Goal: Browse casually

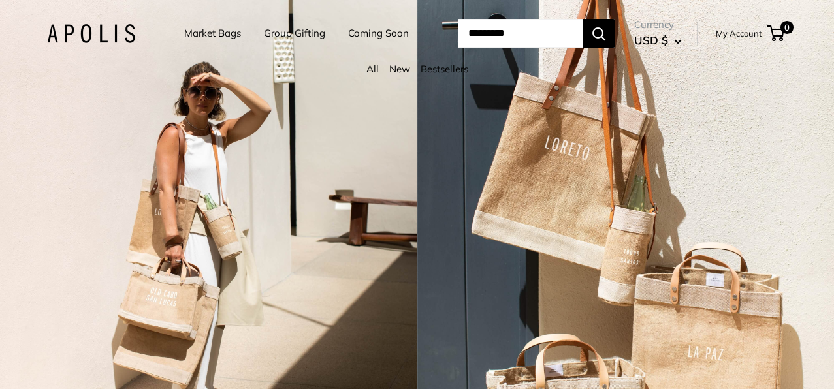
click at [212, 37] on link "Market Bags" at bounding box center [212, 33] width 57 height 18
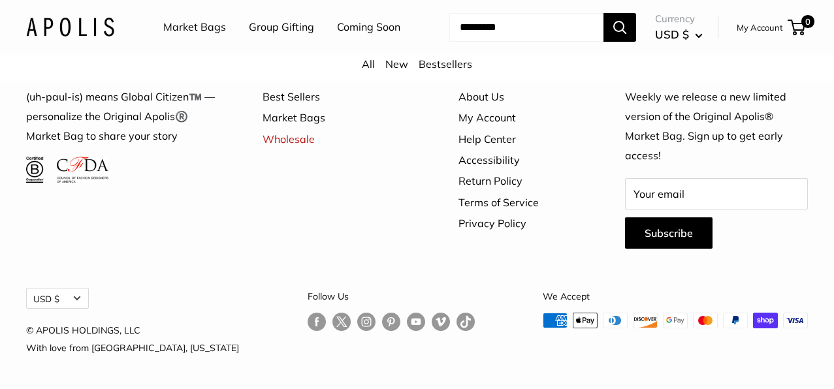
scroll to position [3517, 0]
click at [367, 71] on link "All" at bounding box center [368, 63] width 13 height 13
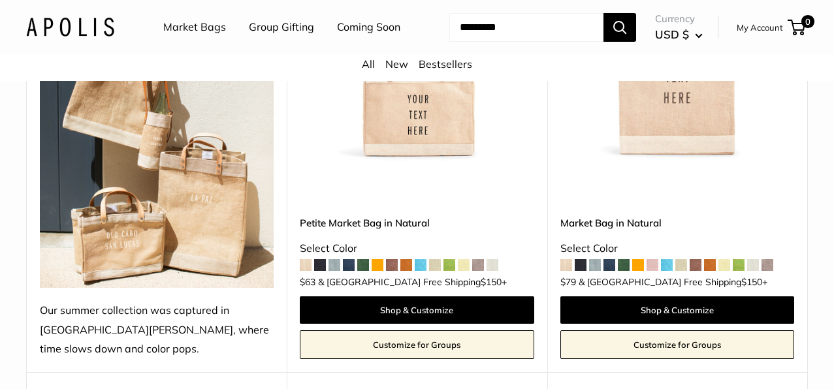
scroll to position [318, 0]
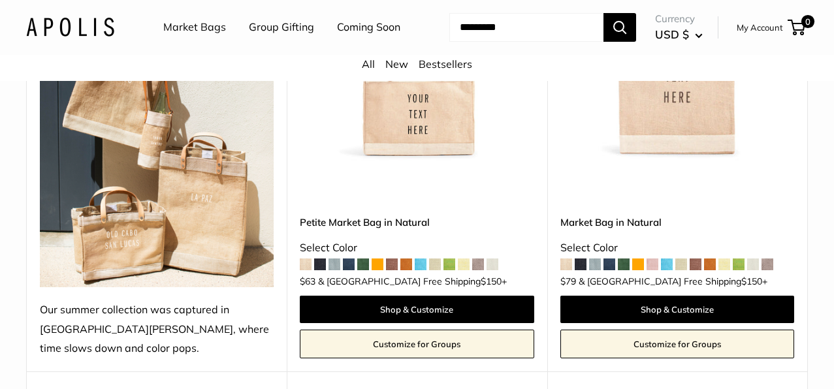
click at [0, 0] on img at bounding box center [0, 0] width 0 height 0
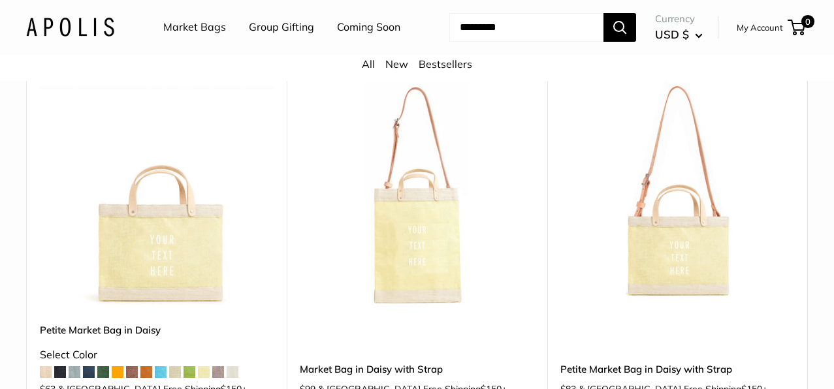
scroll to position [2806, 0]
click at [0, 0] on img at bounding box center [0, 0] width 0 height 0
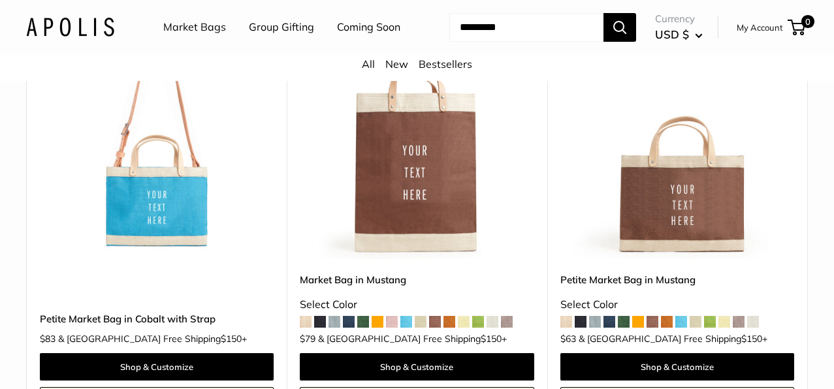
scroll to position [3729, 0]
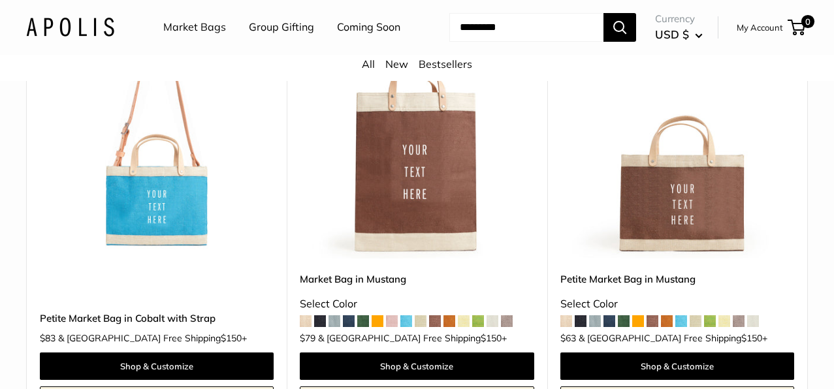
click at [108, 37] on img at bounding box center [70, 27] width 88 height 19
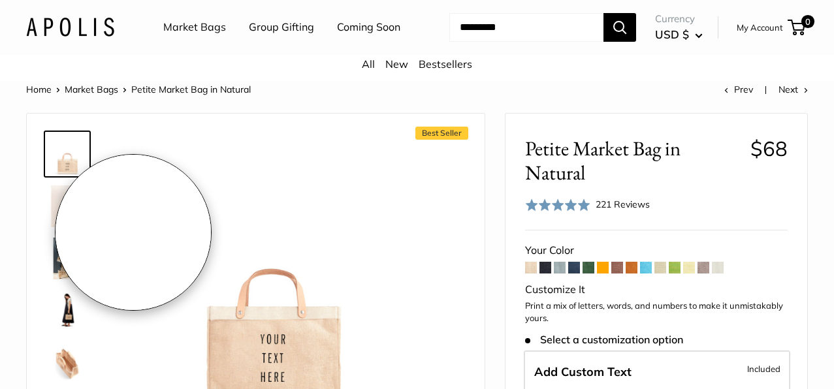
scroll to position [22, 0]
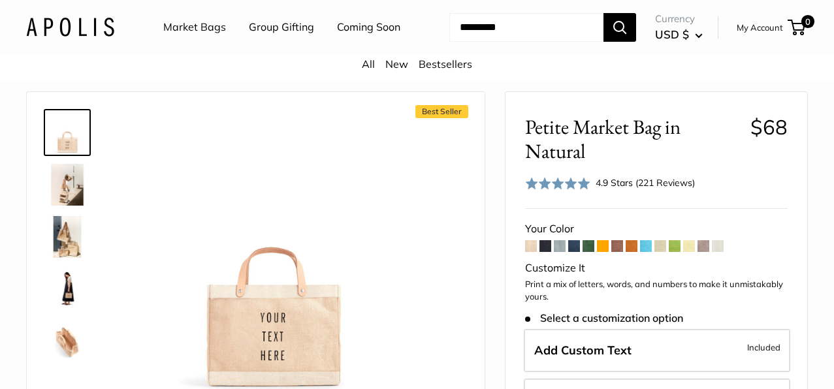
click at [80, 206] on img at bounding box center [67, 185] width 42 height 42
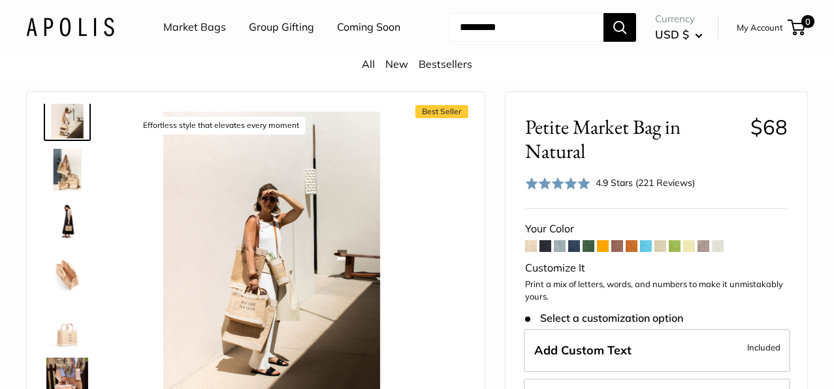
scroll to position [75, 0]
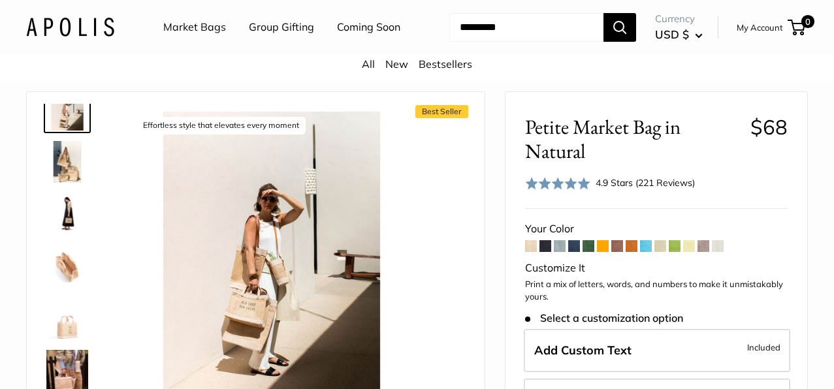
click at [64, 183] on img at bounding box center [67, 162] width 42 height 42
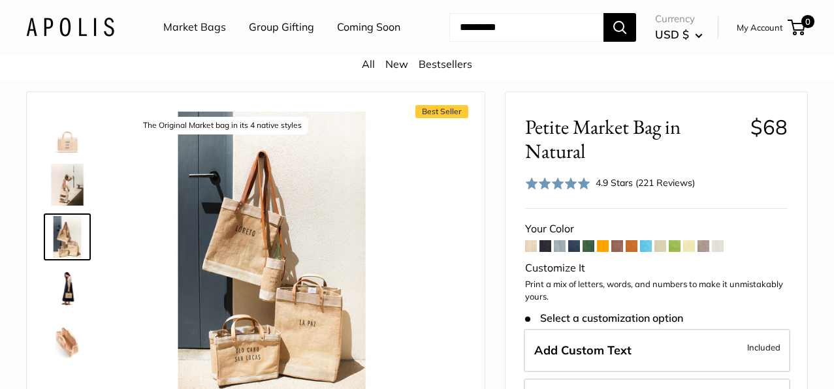
scroll to position [175, 0]
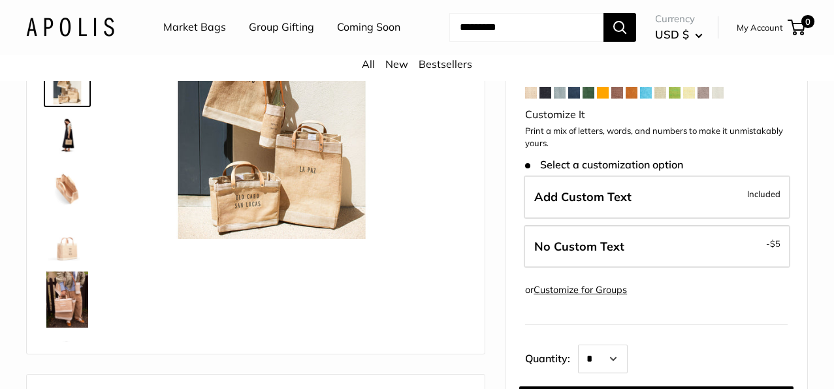
click at [72, 157] on img at bounding box center [67, 136] width 42 height 42
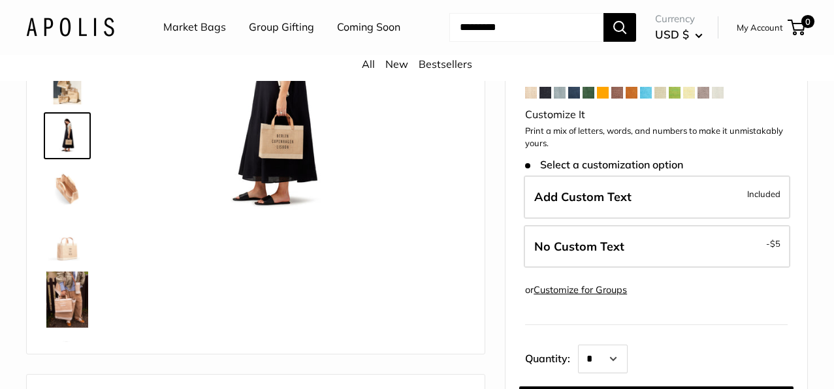
click at [74, 261] on img at bounding box center [67, 240] width 42 height 42
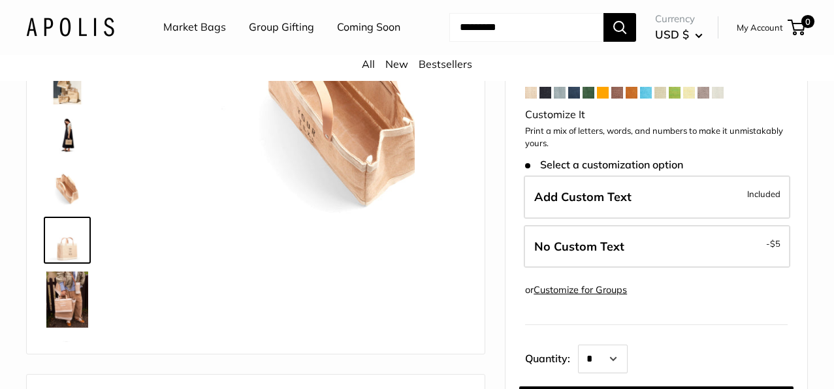
scroll to position [93, 0]
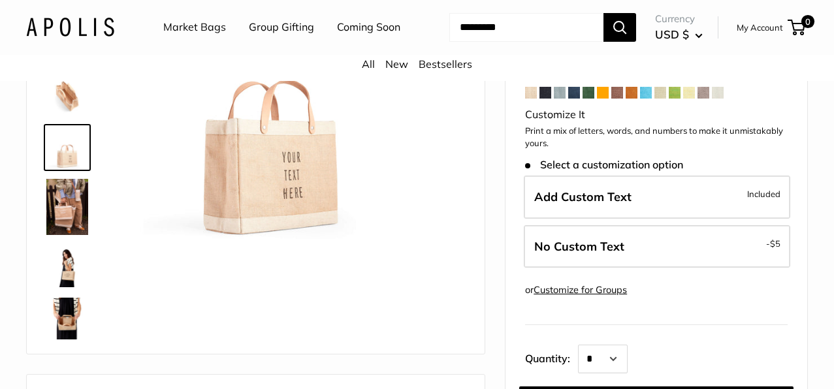
click at [68, 287] on img at bounding box center [67, 266] width 42 height 42
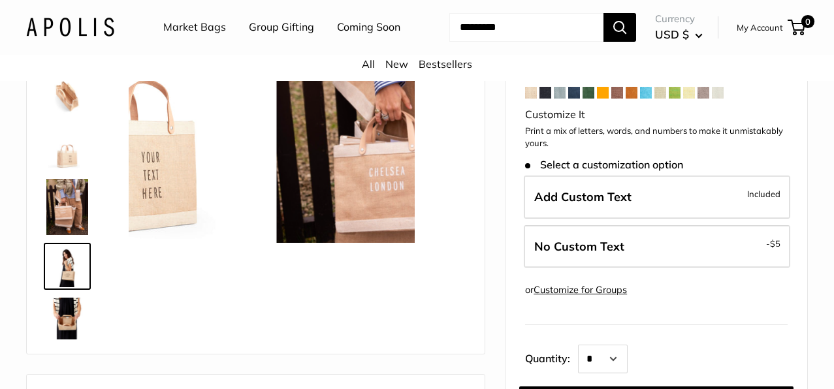
scroll to position [212, 0]
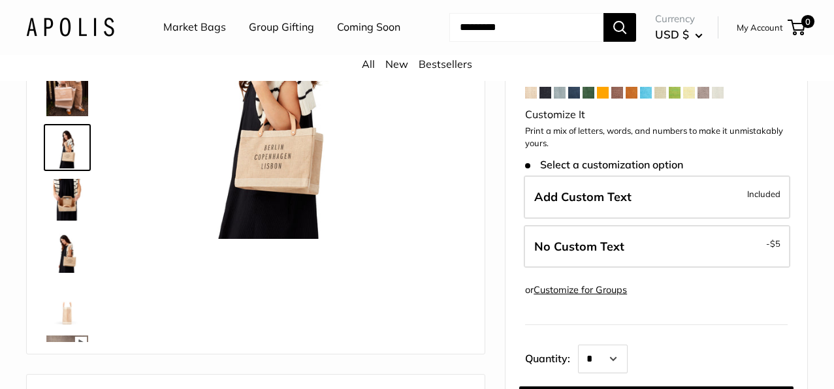
click at [69, 325] on img at bounding box center [67, 304] width 42 height 42
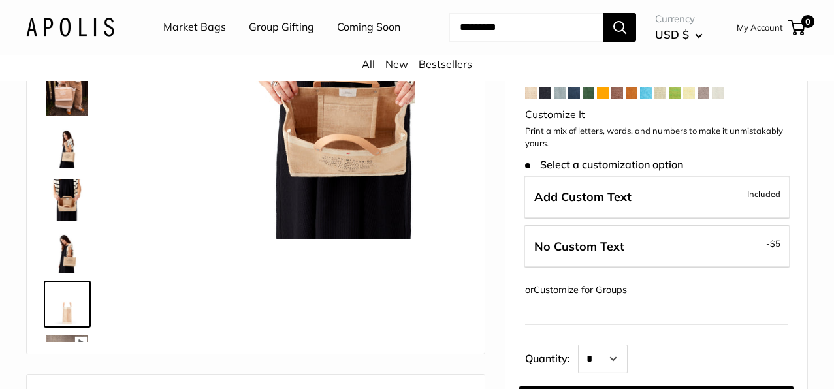
scroll to position [368, 0]
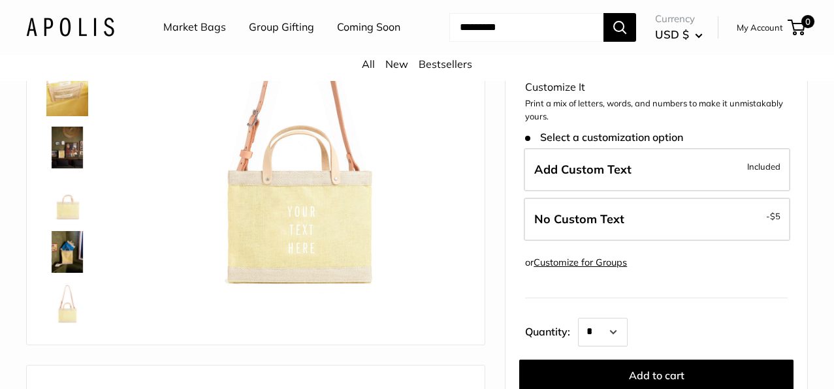
click at [61, 168] on img at bounding box center [67, 148] width 42 height 42
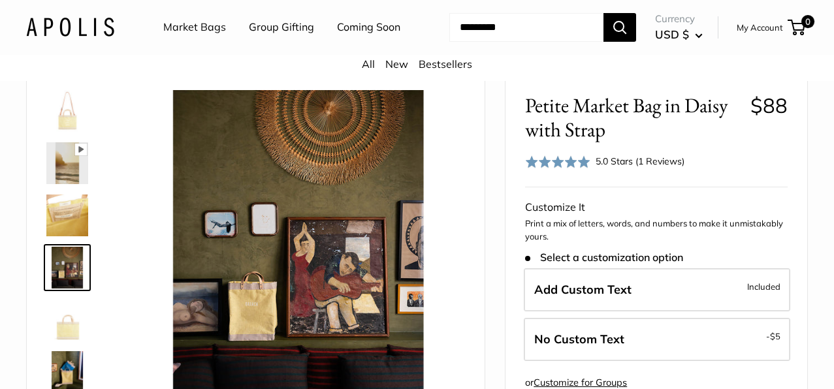
scroll to position [44, 0]
click at [69, 131] on img at bounding box center [67, 110] width 42 height 42
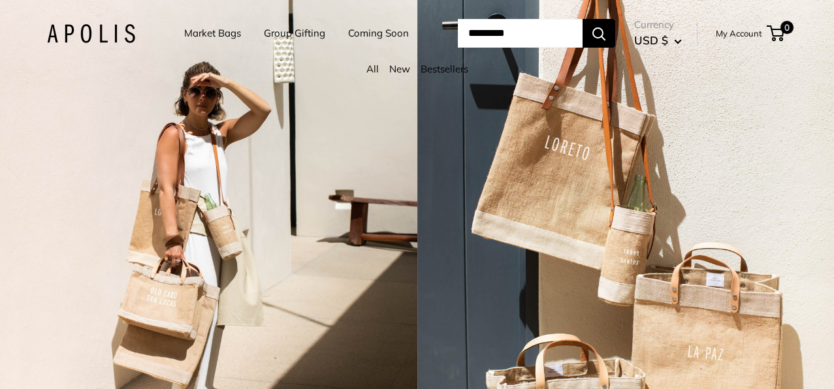
click at [432, 72] on link "Bestsellers" at bounding box center [444, 69] width 48 height 12
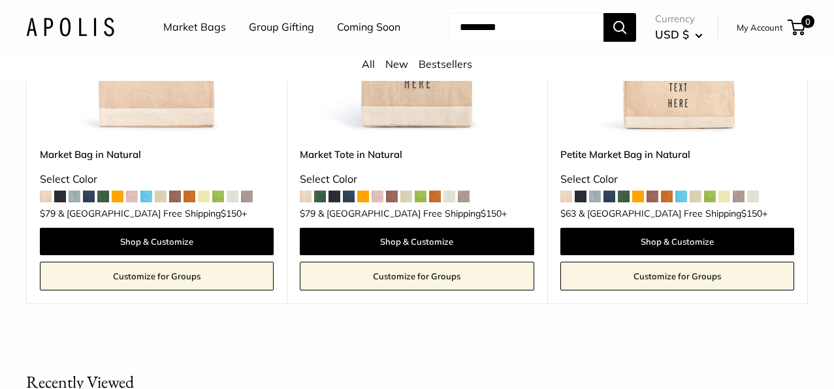
scroll to position [255, 0]
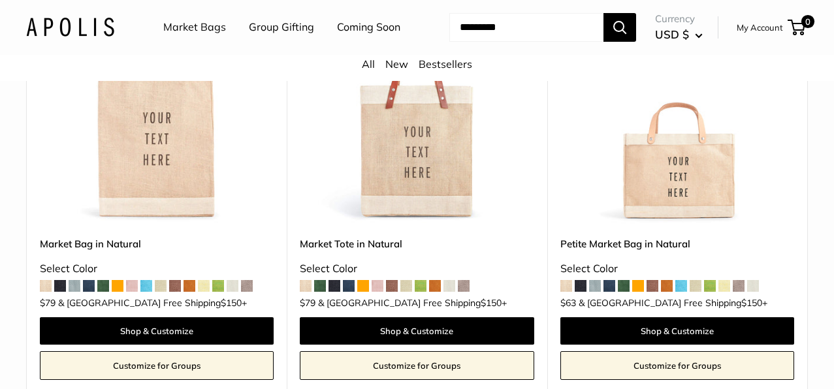
click at [351, 292] on span at bounding box center [349, 286] width 12 height 12
click at [612, 292] on span at bounding box center [609, 286] width 12 height 12
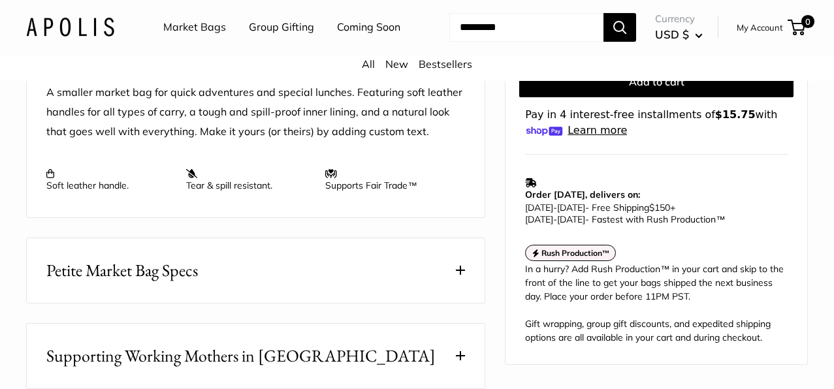
scroll to position [529, 0]
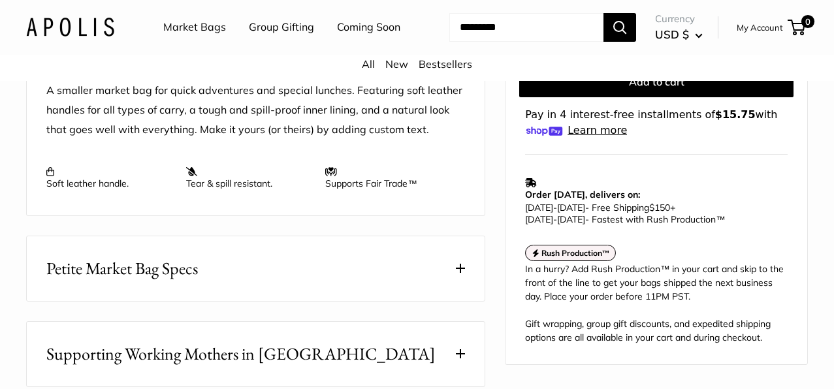
click at [463, 273] on span at bounding box center [460, 268] width 9 height 9
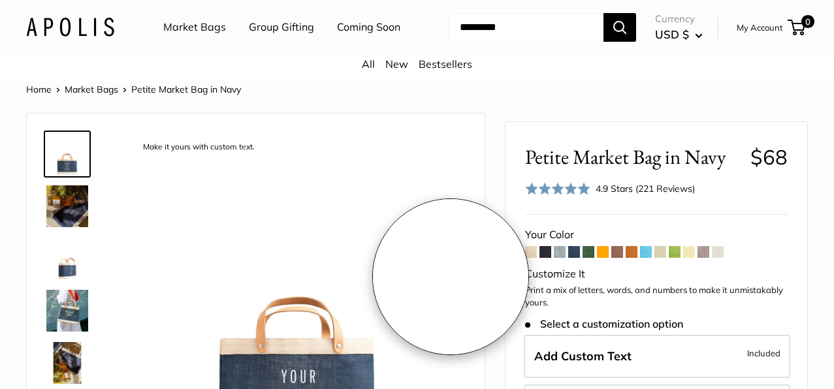
scroll to position [0, 0]
